Goal: Information Seeking & Learning: Learn about a topic

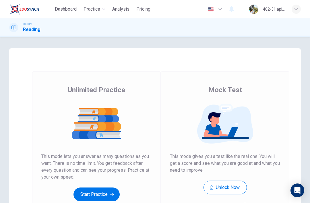
scroll to position [40, 0]
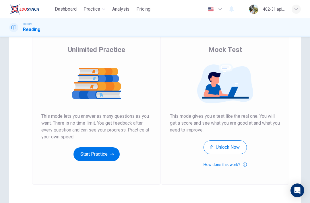
click at [111, 152] on icon "button" at bounding box center [112, 154] width 4 height 6
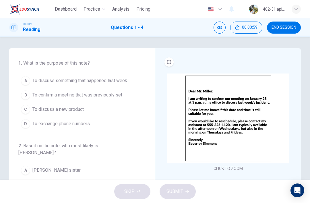
scroll to position [0, 0]
click at [124, 93] on button "B To confirm a meeting that was previously set" at bounding box center [78, 95] width 120 height 14
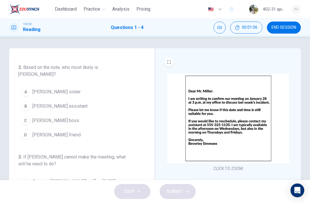
scroll to position [82, 0]
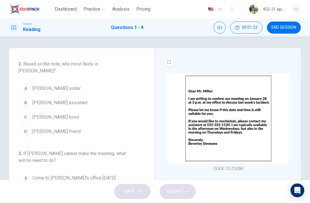
click at [107, 127] on button "D [PERSON_NAME] friend" at bounding box center [78, 131] width 120 height 14
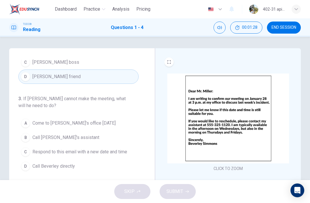
scroll to position [137, 0]
click at [56, 162] on span "Call Beverley directly" at bounding box center [53, 165] width 42 height 7
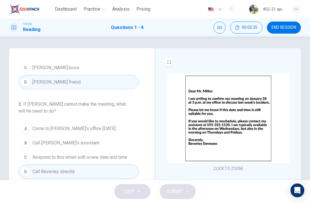
scroll to position [132, 0]
click at [98, 135] on button "B Call [PERSON_NAME]'s assistant" at bounding box center [78, 142] width 120 height 14
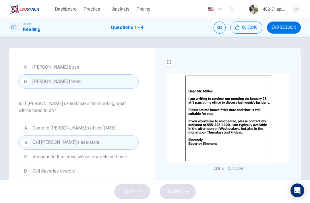
click at [67, 168] on span "Call Beverley directly" at bounding box center [53, 171] width 42 height 7
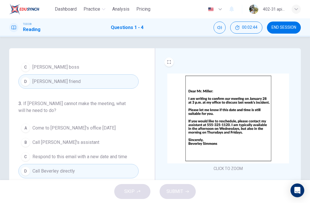
click at [103, 138] on button "B Call [PERSON_NAME]'s assistant" at bounding box center [78, 142] width 120 height 14
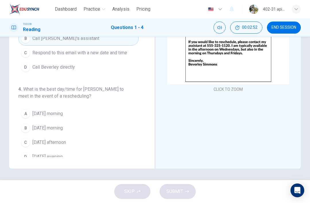
scroll to position [79, 0]
click at [80, 135] on button "C [DATE] afternoon" at bounding box center [78, 142] width 120 height 14
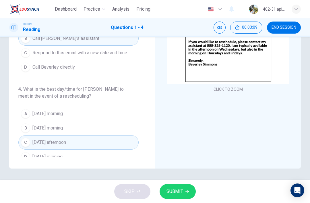
click at [170, 191] on span "SUBMIT" at bounding box center [174, 191] width 17 height 8
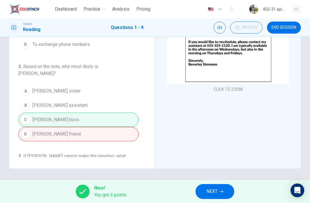
click at [209, 192] on span "NEXT" at bounding box center [211, 191] width 11 height 8
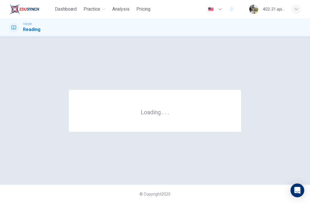
scroll to position [0, 0]
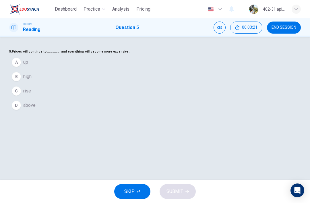
click at [107, 84] on button "B high" at bounding box center [155, 76] width 292 height 14
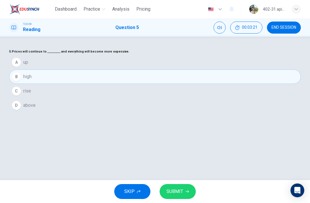
click at [113, 84] on button "B high" at bounding box center [155, 76] width 292 height 14
click at [180, 192] on span "SUBMIT" at bounding box center [174, 191] width 17 height 8
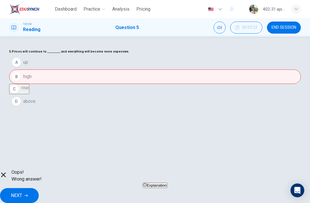
click at [22, 192] on span "NEXT" at bounding box center [16, 195] width 11 height 8
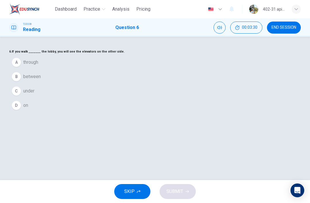
click at [102, 69] on button "A through" at bounding box center [155, 62] width 292 height 14
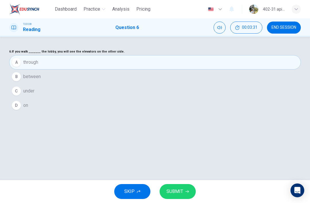
click at [184, 190] on button "SUBMIT" at bounding box center [178, 191] width 36 height 15
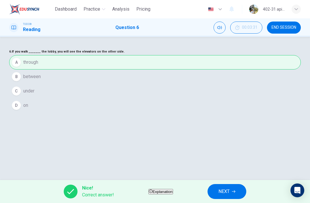
click at [230, 191] on span "NEXT" at bounding box center [223, 191] width 11 height 8
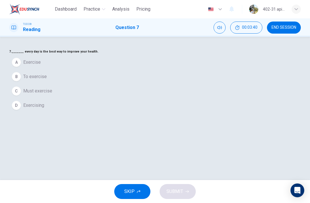
click at [112, 113] on button "D Exercising" at bounding box center [155, 105] width 292 height 14
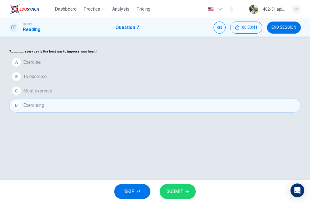
click at [178, 194] on span "SUBMIT" at bounding box center [174, 191] width 17 height 8
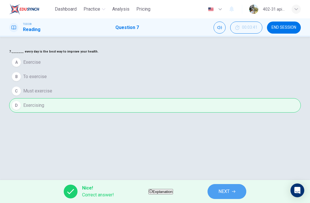
click at [230, 191] on span "NEXT" at bounding box center [223, 191] width 11 height 8
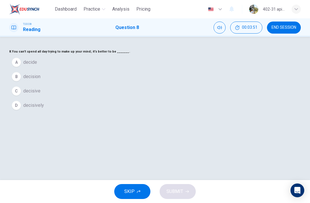
click at [137, 113] on button "D decisively" at bounding box center [155, 105] width 292 height 14
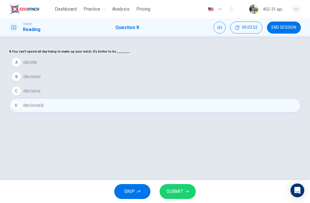
click at [182, 184] on button "SUBMIT" at bounding box center [178, 191] width 36 height 15
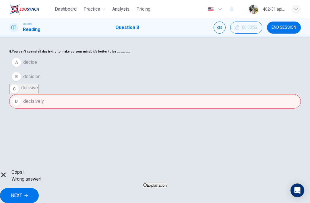
click at [39, 189] on button "NEXT" at bounding box center [19, 195] width 39 height 15
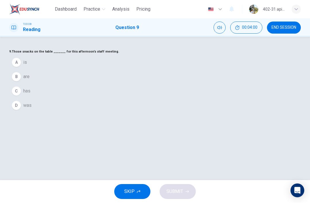
click at [131, 84] on button "B are" at bounding box center [155, 76] width 292 height 14
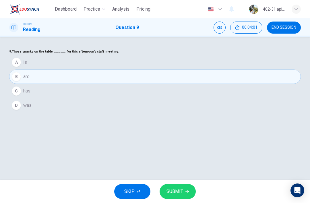
click at [175, 191] on span "SUBMIT" at bounding box center [174, 191] width 17 height 8
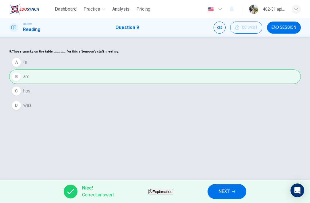
click at [242, 184] on button "NEXT" at bounding box center [227, 191] width 39 height 15
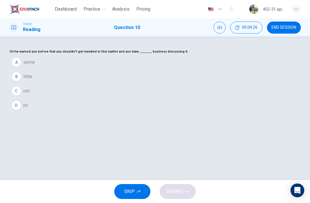
click at [115, 113] on div "10. I've warned you before that you shouldn't get involved in this matter and y…" at bounding box center [155, 80] width 292 height 64
click at [105, 69] on button "A some" at bounding box center [155, 62] width 292 height 14
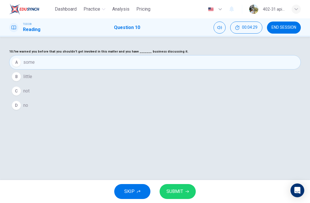
click at [179, 190] on span "SUBMIT" at bounding box center [174, 191] width 17 height 8
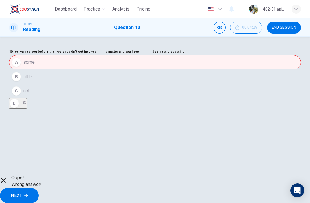
click at [22, 191] on span "NEXT" at bounding box center [16, 195] width 11 height 8
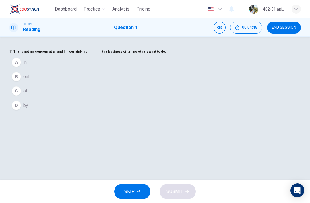
click at [129, 69] on button "A in" at bounding box center [155, 62] width 292 height 14
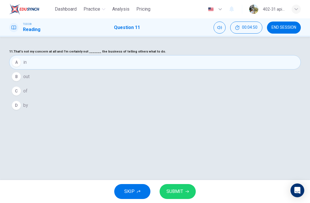
click at [129, 84] on button "B out" at bounding box center [155, 76] width 292 height 14
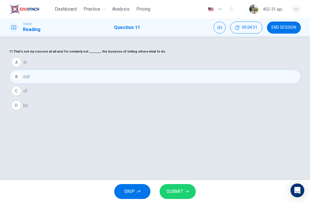
click at [178, 193] on span "SUBMIT" at bounding box center [174, 191] width 17 height 8
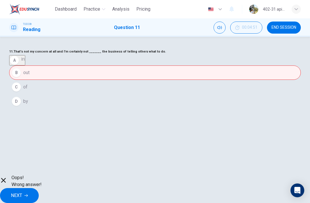
click at [39, 190] on button "NEXT" at bounding box center [19, 195] width 39 height 15
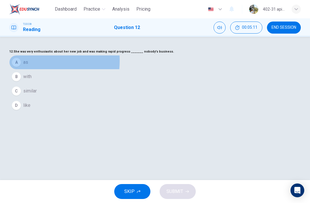
click at [28, 66] on span "as" at bounding box center [25, 62] width 5 height 7
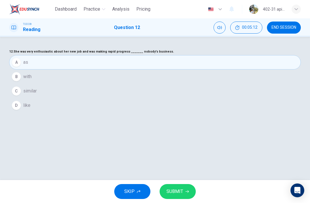
click at [175, 196] on button "SUBMIT" at bounding box center [178, 191] width 36 height 15
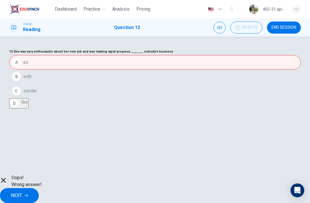
click at [39, 192] on button "NEXT" at bounding box center [19, 195] width 39 height 15
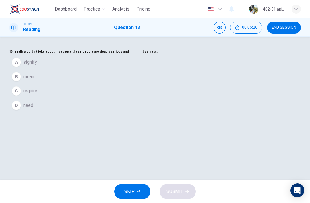
click at [133, 84] on button "B mean" at bounding box center [155, 76] width 292 height 14
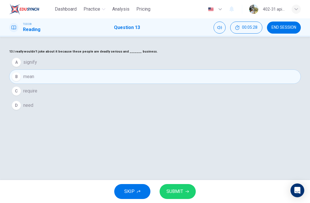
click at [138, 69] on button "A signify" at bounding box center [155, 62] width 292 height 14
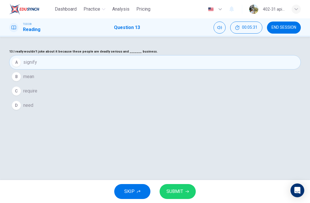
click at [144, 98] on button "C require" at bounding box center [155, 91] width 292 height 14
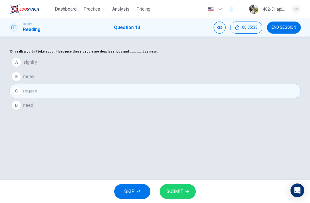
click at [178, 189] on span "SUBMIT" at bounding box center [174, 191] width 17 height 8
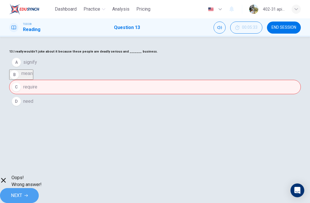
click at [39, 191] on button "NEXT" at bounding box center [19, 195] width 39 height 15
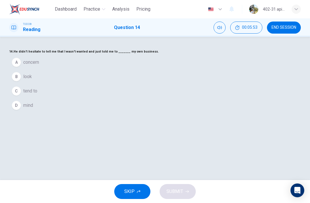
click at [113, 69] on button "A concern" at bounding box center [155, 62] width 292 height 14
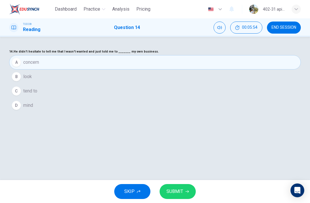
click at [175, 192] on span "SUBMIT" at bounding box center [174, 191] width 17 height 8
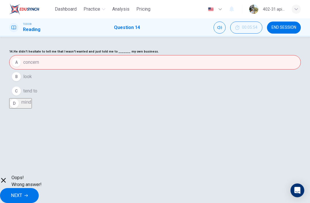
click at [39, 193] on button "NEXT" at bounding box center [19, 195] width 39 height 15
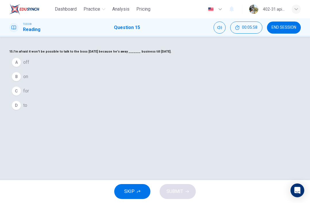
click at [112, 69] on button "A off" at bounding box center [155, 62] width 292 height 14
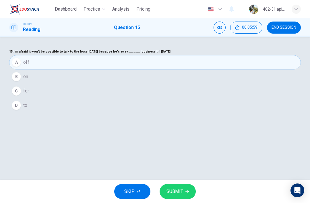
click at [179, 187] on button "SUBMIT" at bounding box center [178, 191] width 36 height 15
